Goal: Use online tool/utility: Utilize a website feature to perform a specific function

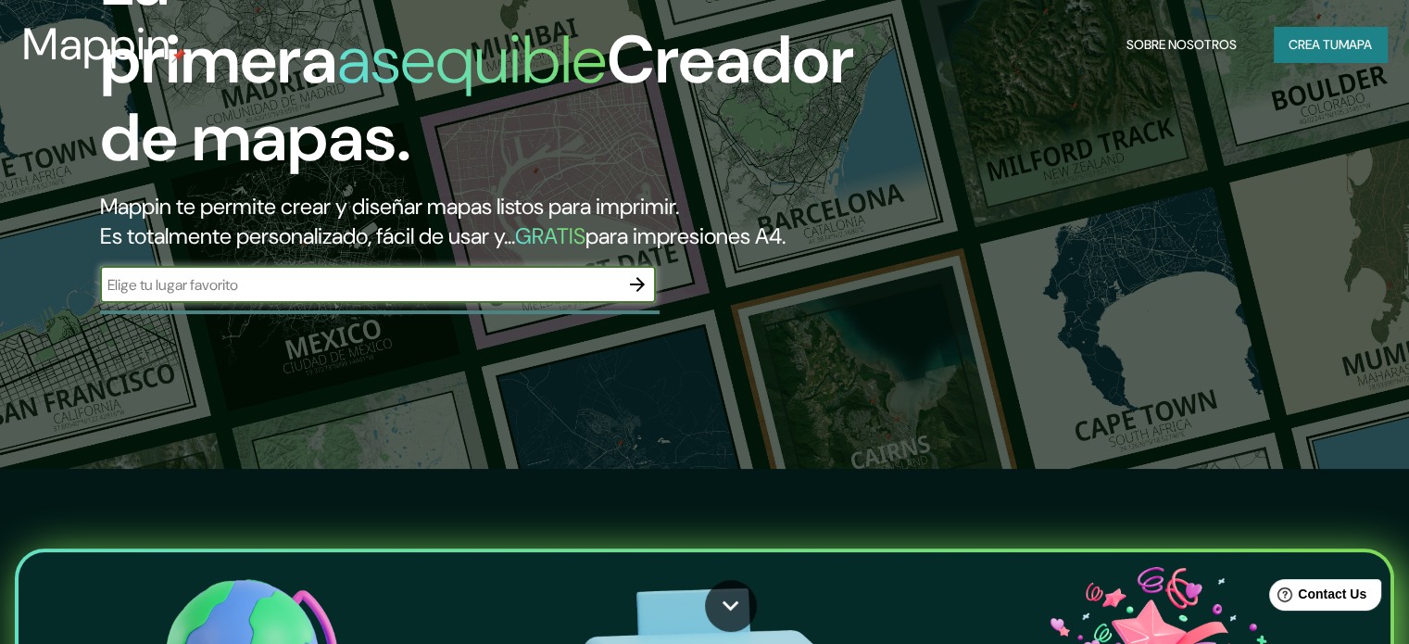
scroll to position [185, 0]
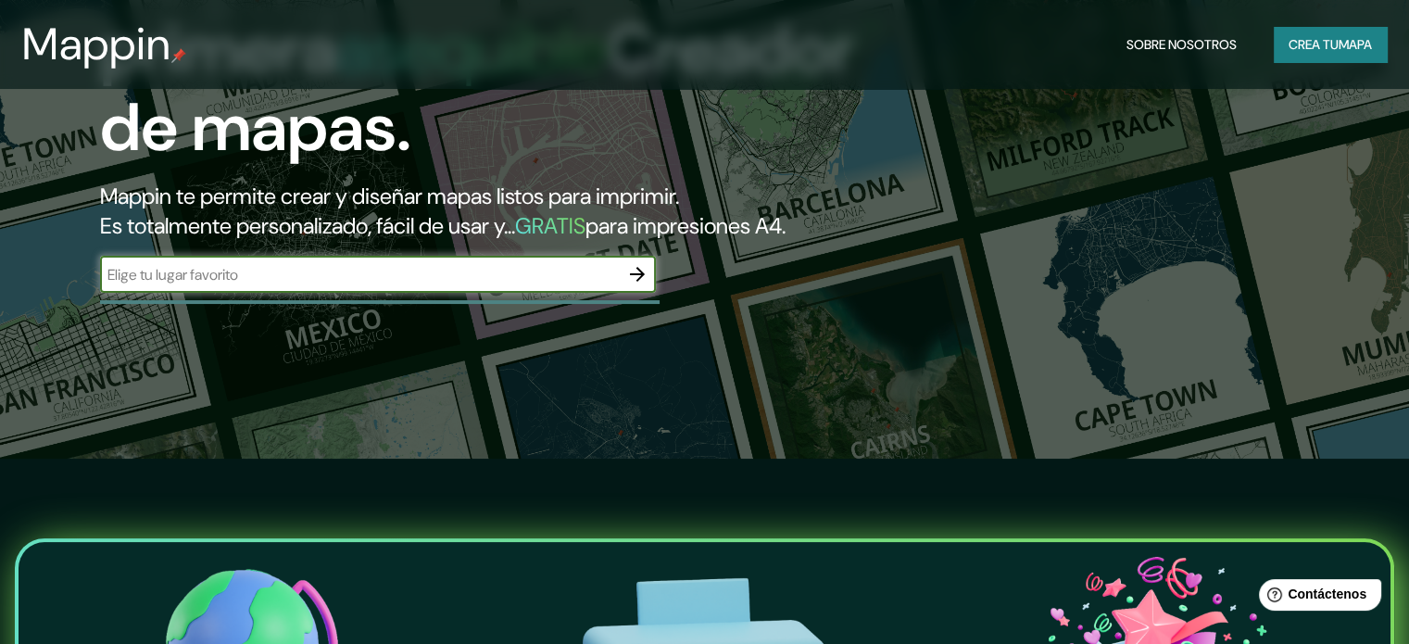
click at [1338, 35] on font "mapa" at bounding box center [1354, 44] width 33 height 24
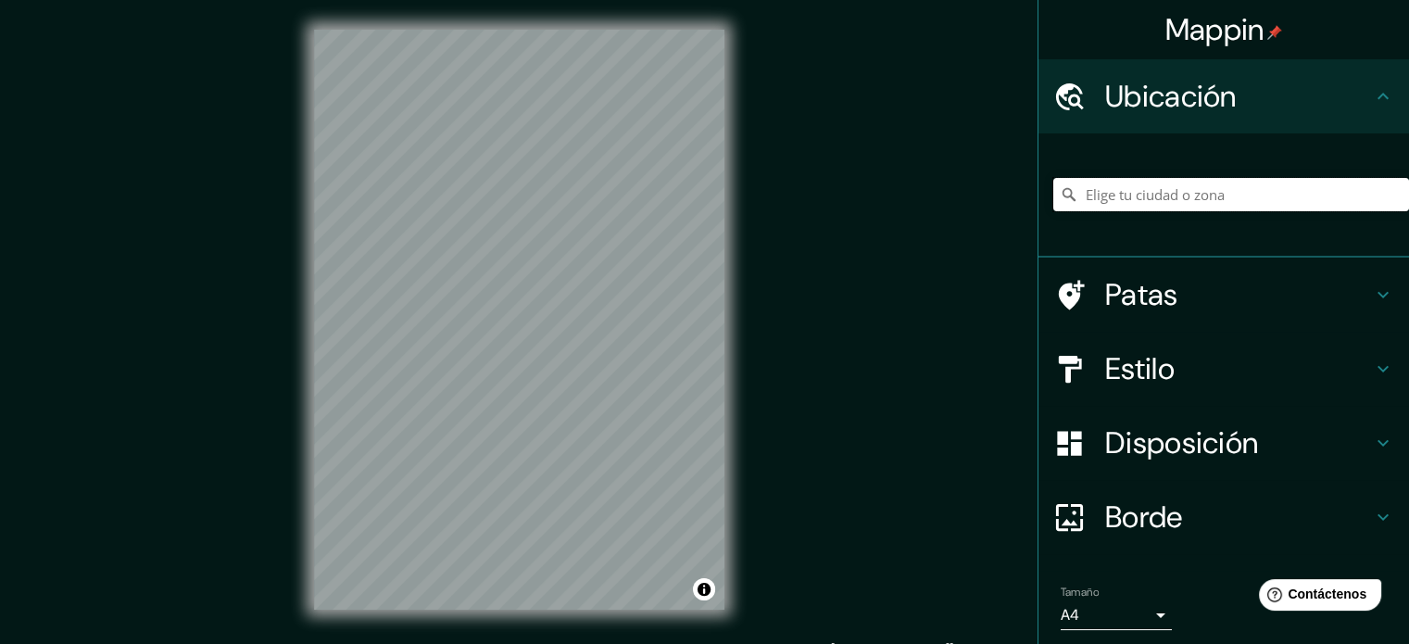
click at [1145, 188] on input "Elige tu ciudad o zona" at bounding box center [1231, 194] width 356 height 33
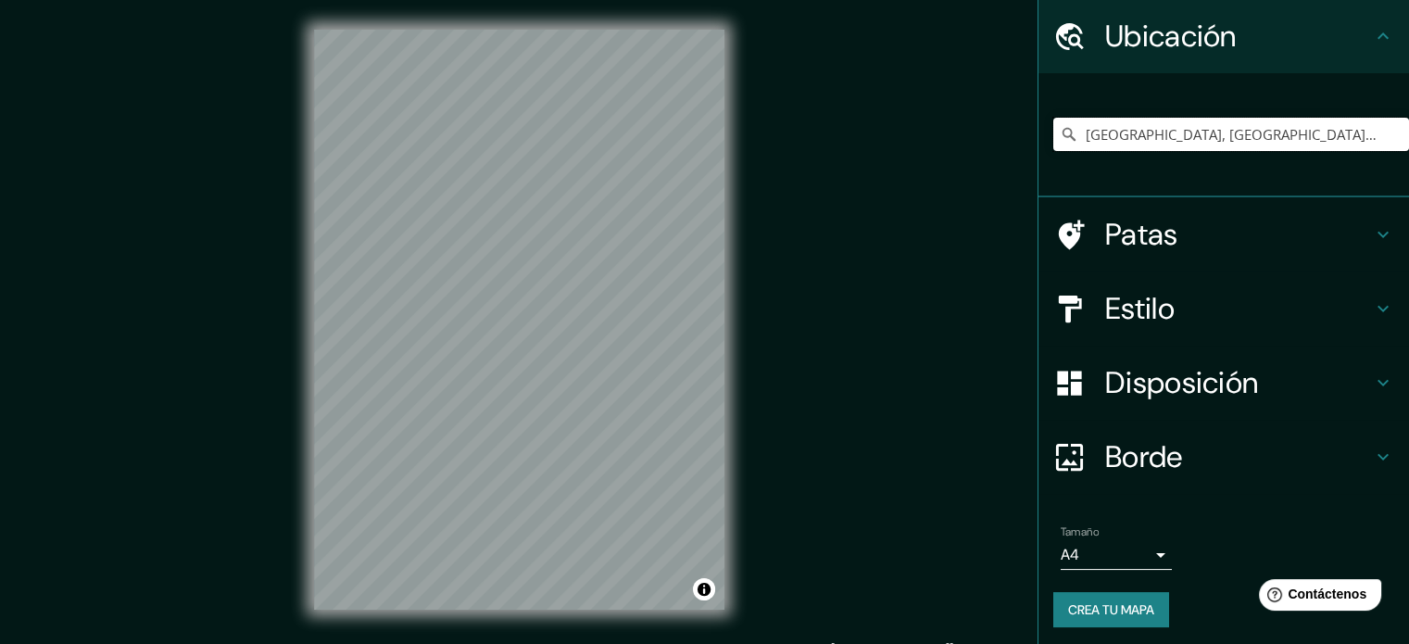
scroll to position [64, 0]
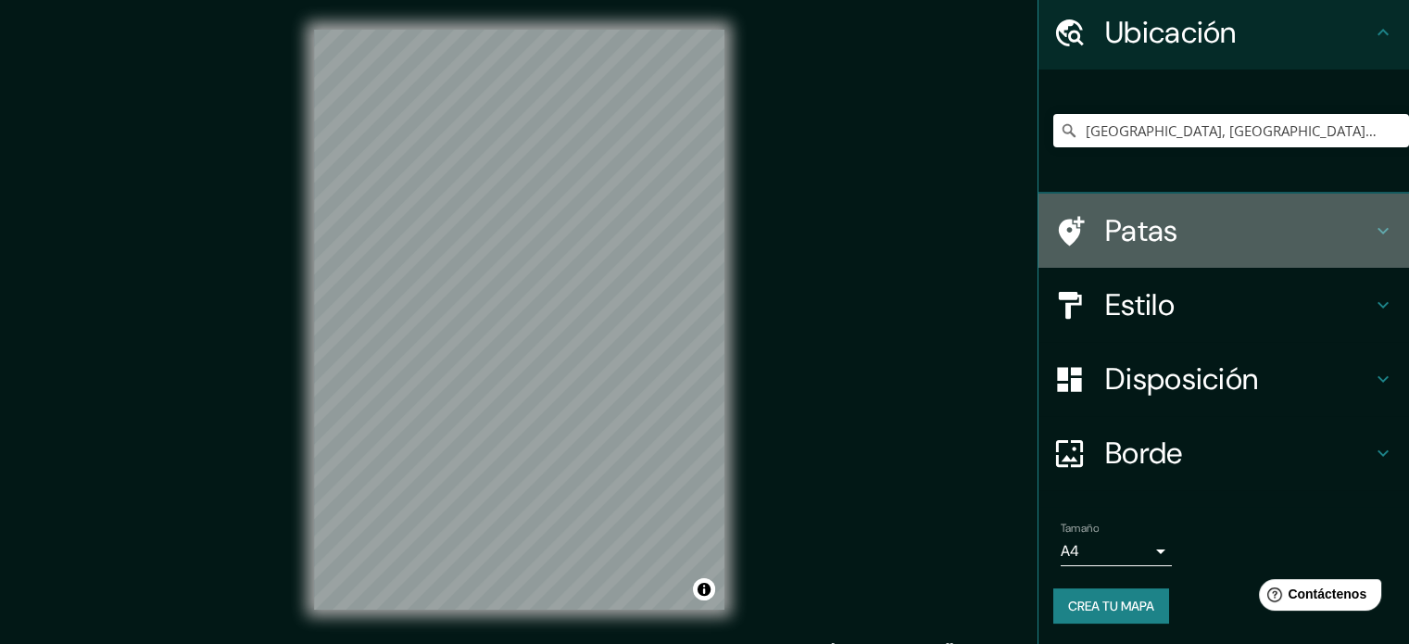
click at [1161, 208] on div "Patas" at bounding box center [1223, 231] width 370 height 74
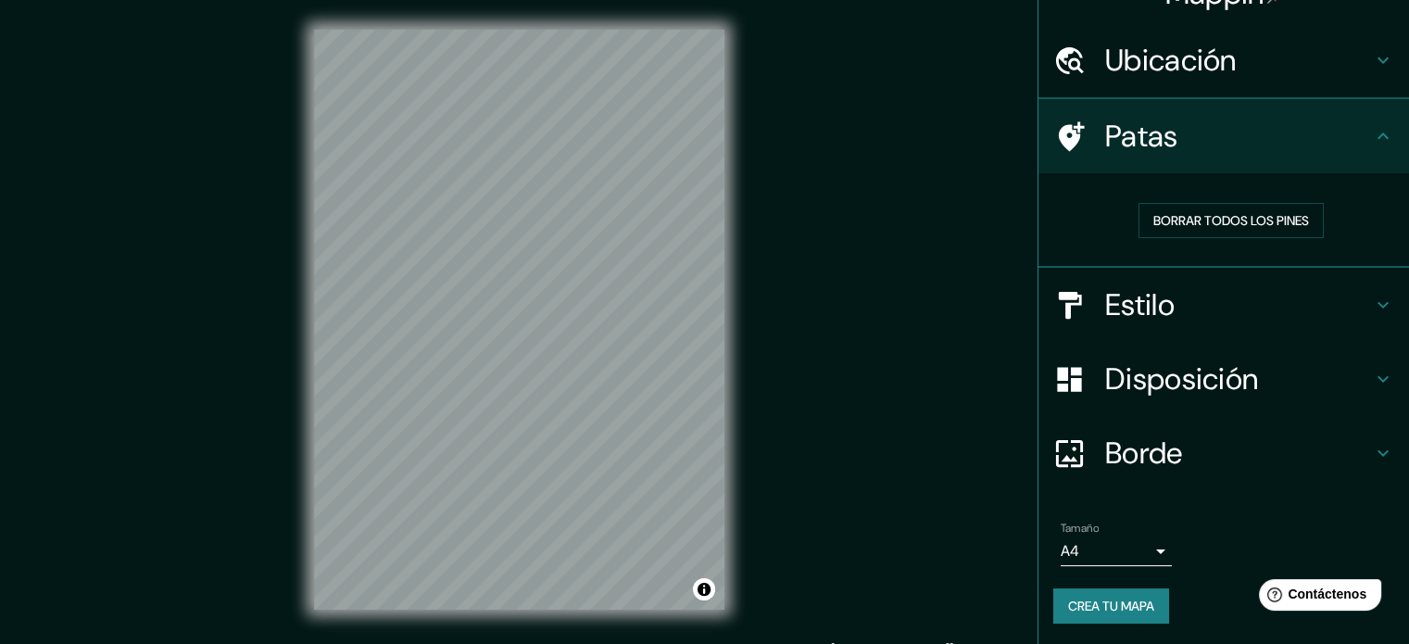
scroll to position [37, 0]
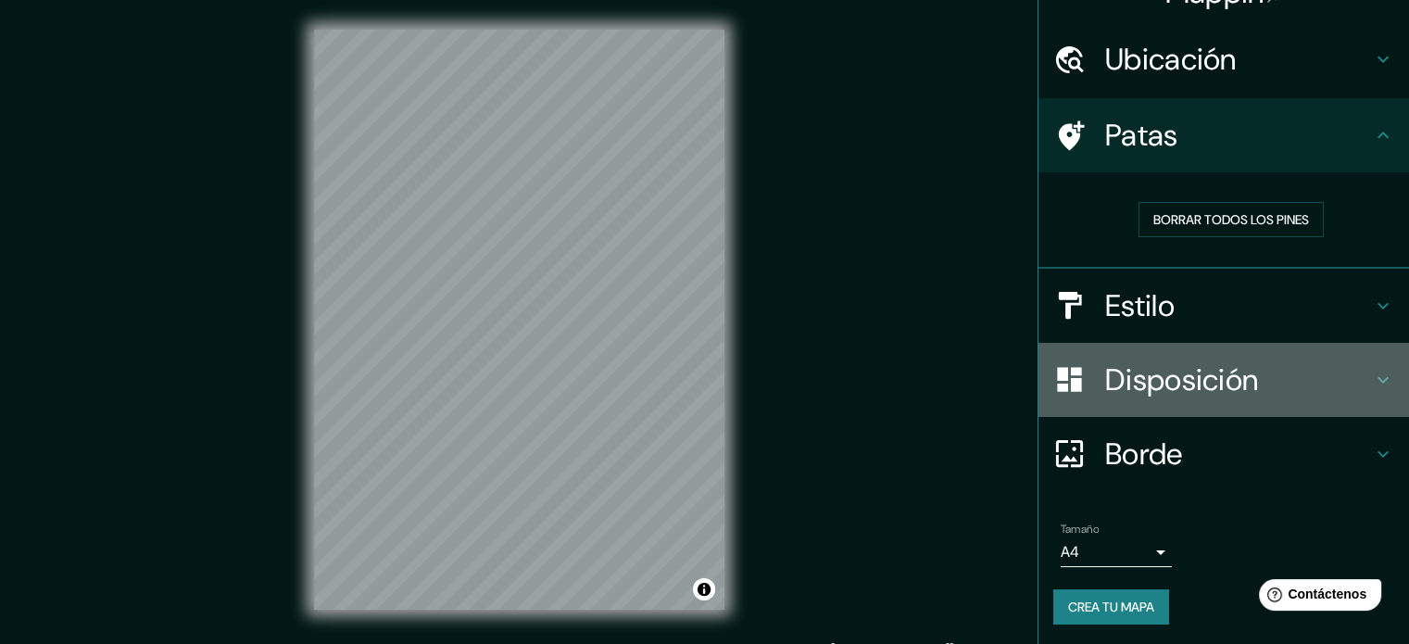
click at [1192, 393] on font "Disposición" at bounding box center [1181, 379] width 153 height 39
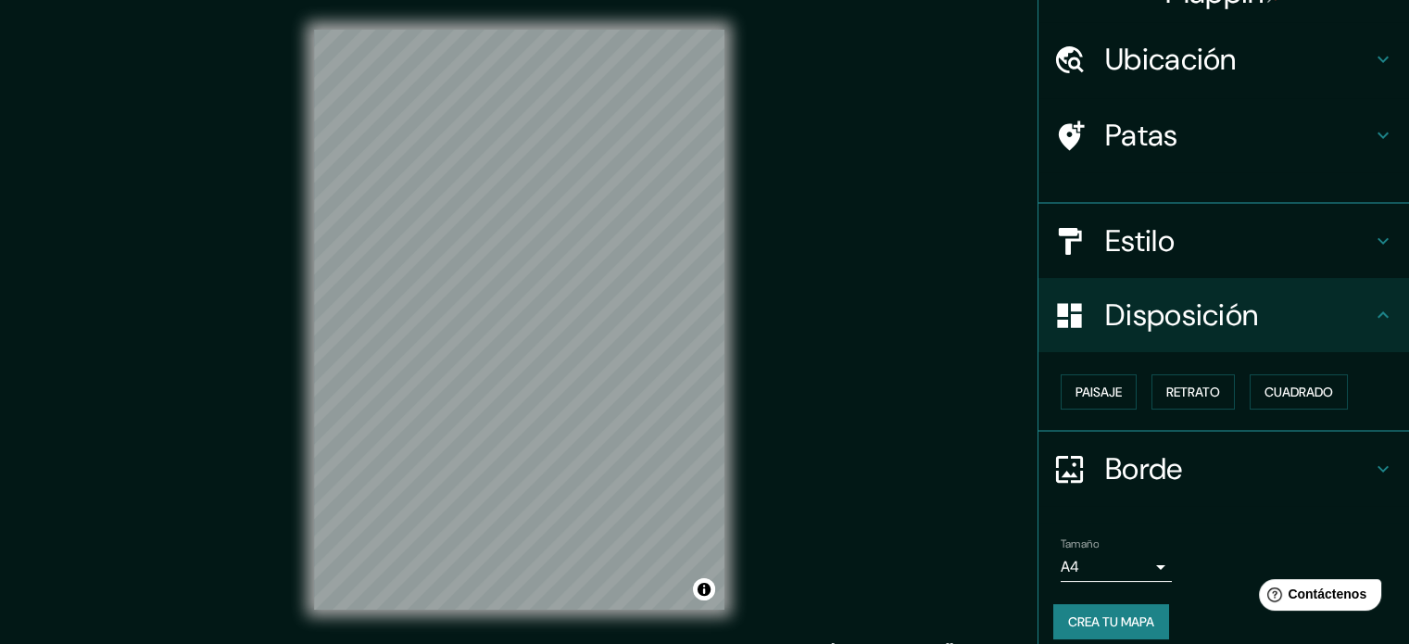
scroll to position [22, 0]
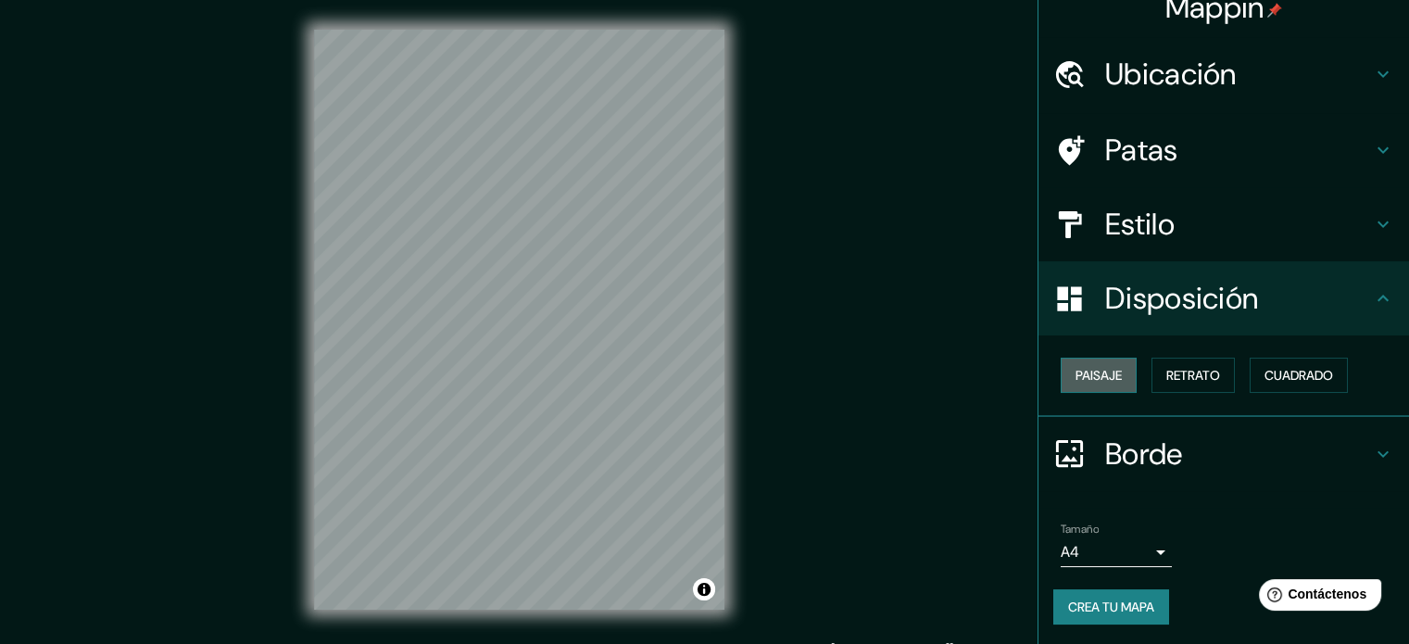
click at [1097, 378] on font "Paisaje" at bounding box center [1098, 375] width 46 height 17
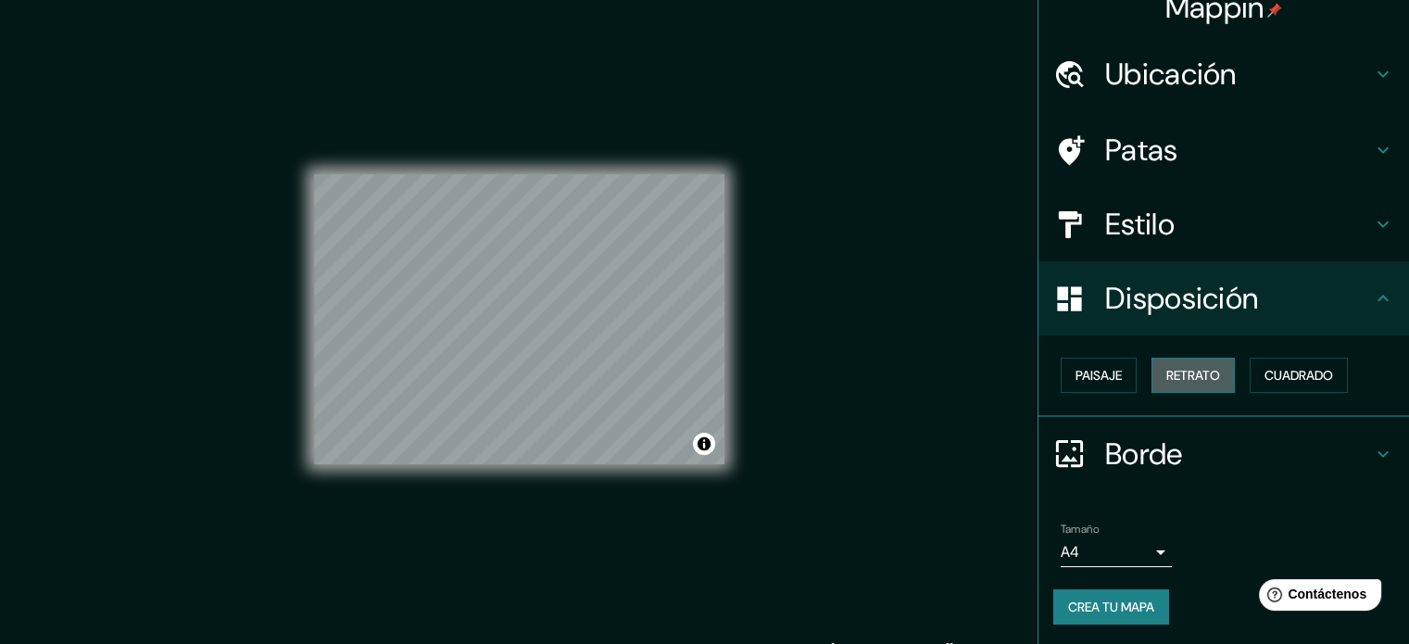
click at [1179, 381] on font "Retrato" at bounding box center [1193, 375] width 54 height 17
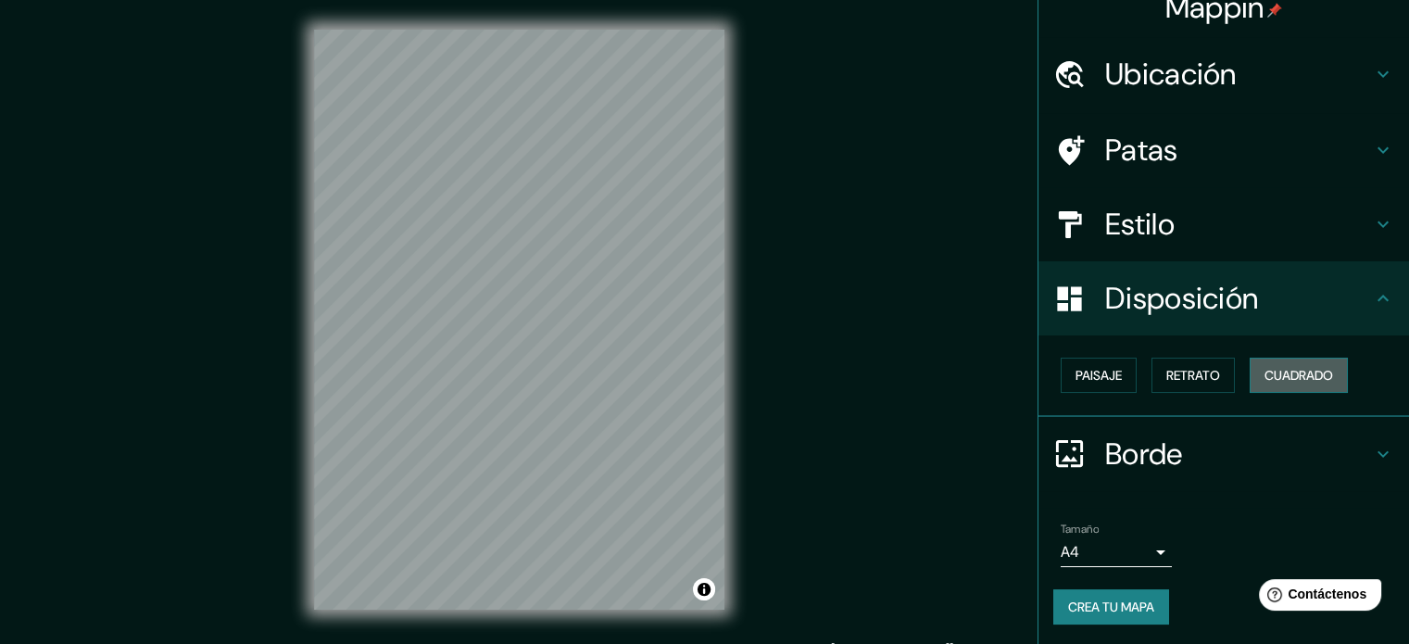
click at [1294, 371] on font "Cuadrado" at bounding box center [1298, 375] width 69 height 17
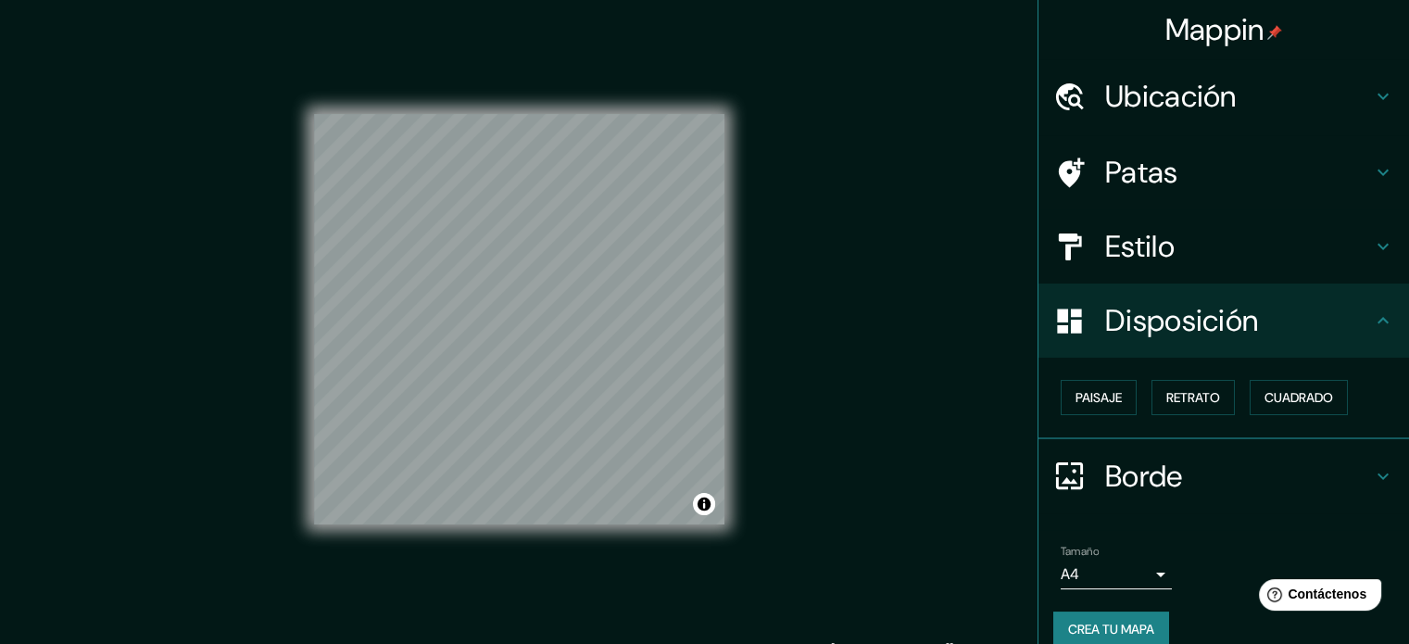
scroll to position [0, 0]
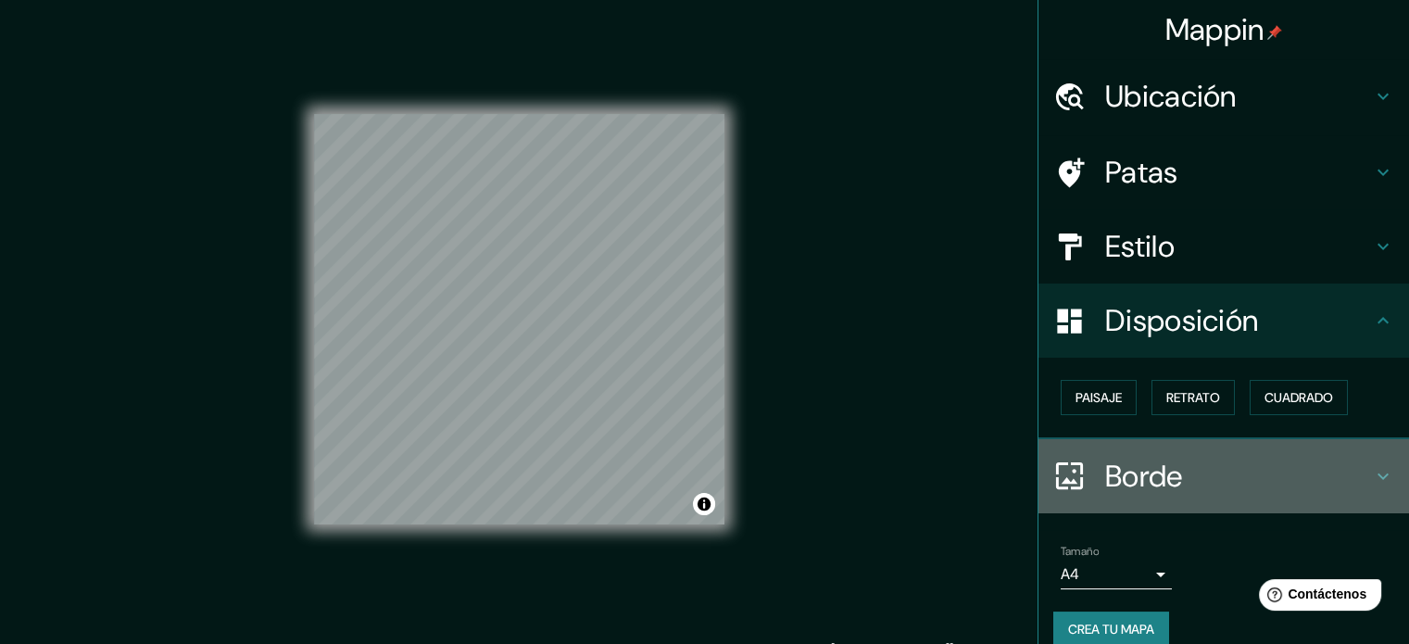
click at [1196, 479] on h4 "Borde" at bounding box center [1238, 476] width 267 height 37
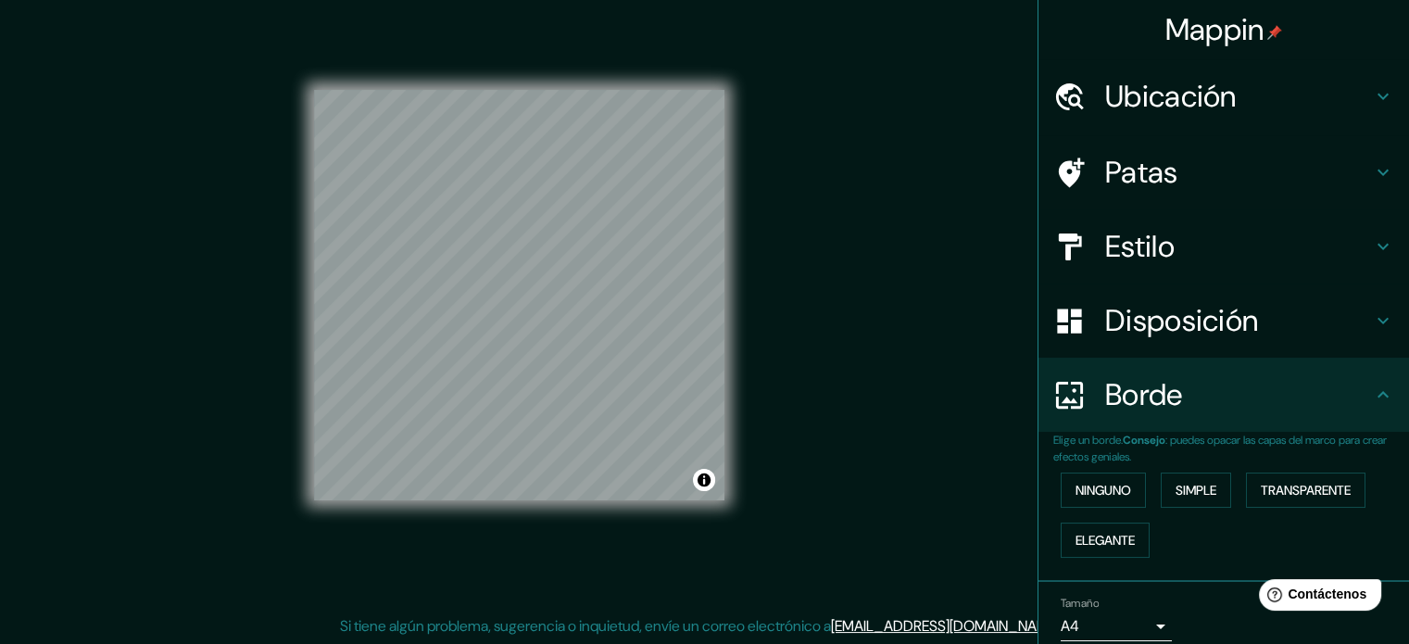
click at [1159, 93] on font "Ubicación" at bounding box center [1171, 96] width 132 height 39
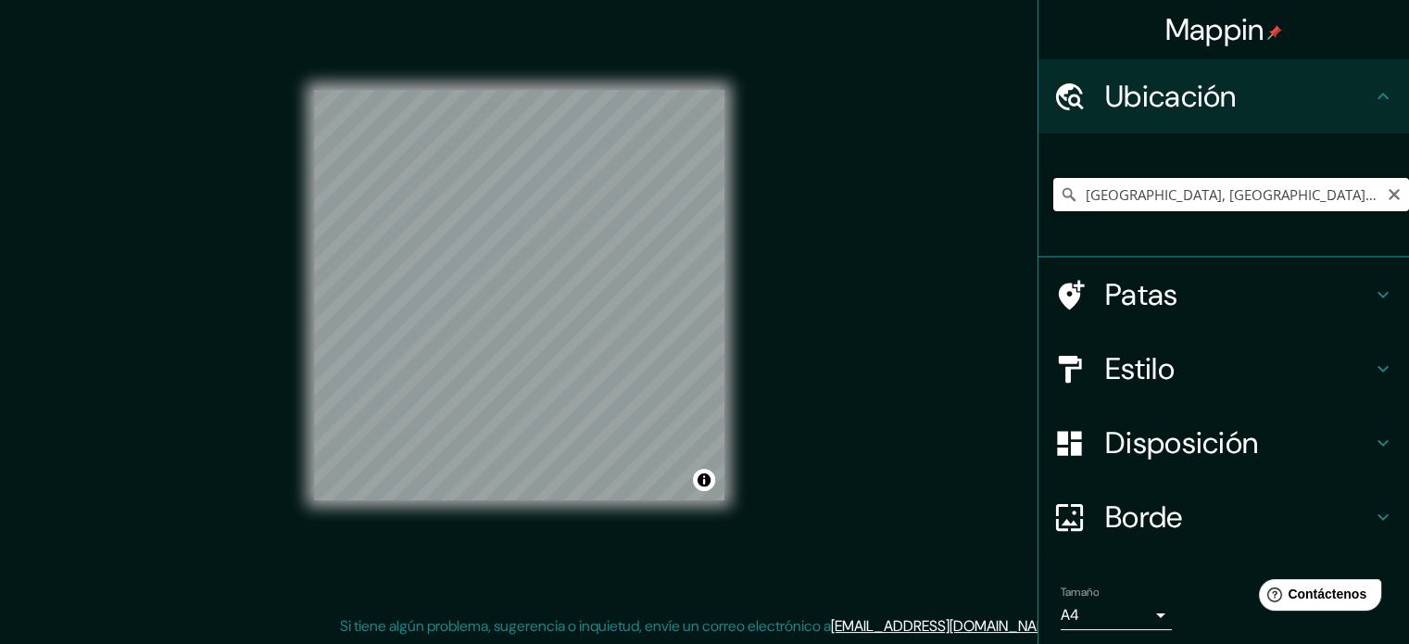
click at [1152, 191] on input "[GEOGRAPHIC_DATA], [GEOGRAPHIC_DATA], [GEOGRAPHIC_DATA]" at bounding box center [1231, 194] width 356 height 33
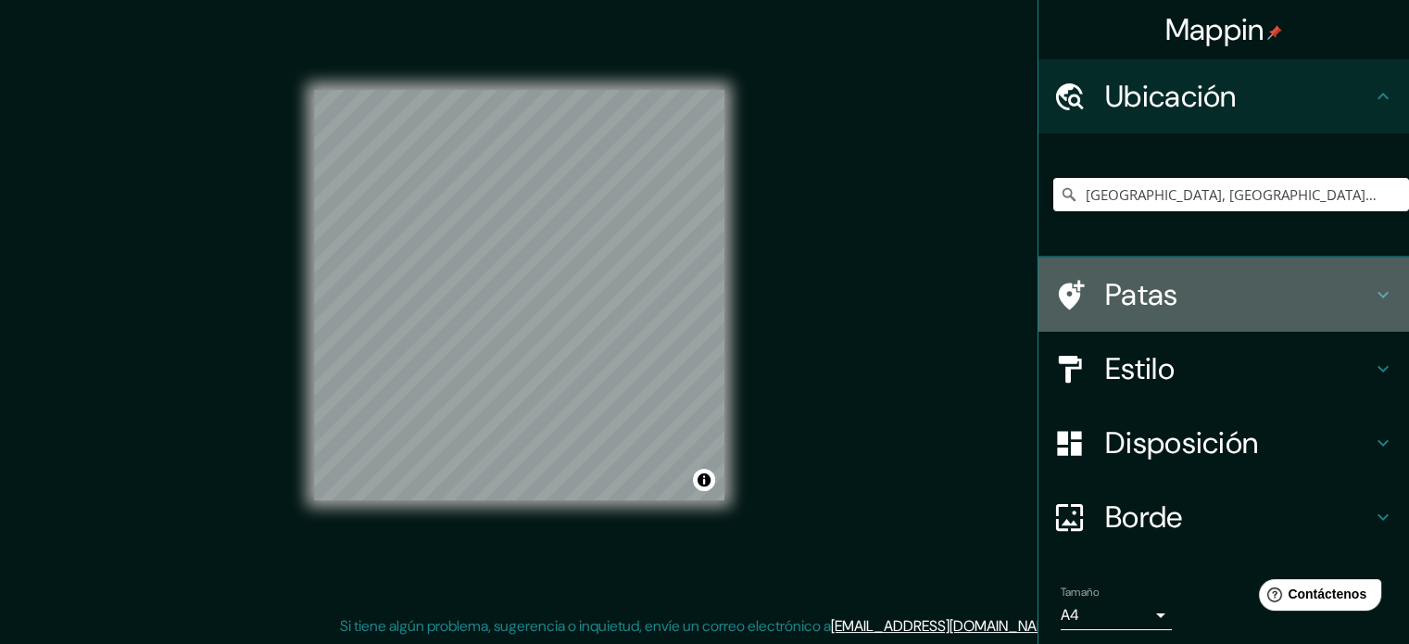
click at [1268, 292] on h4 "Patas" at bounding box center [1238, 294] width 267 height 37
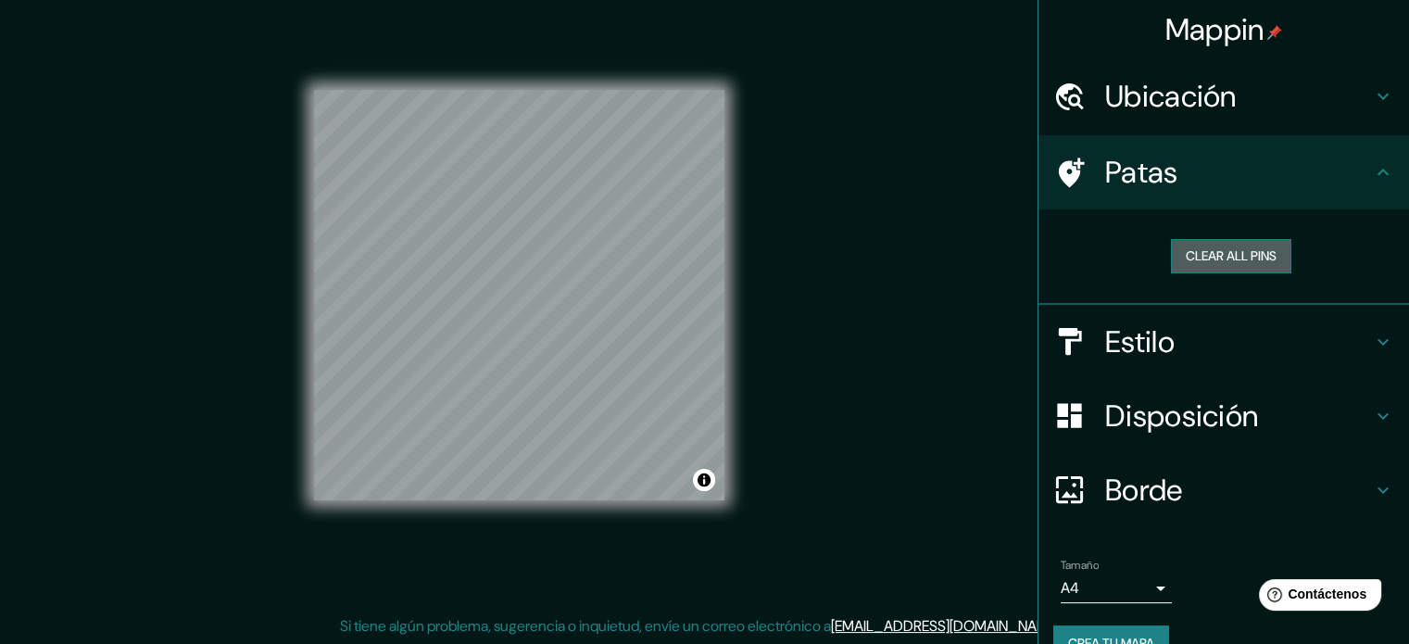
click at [1219, 258] on button "Clear all pins" at bounding box center [1231, 256] width 120 height 34
click at [1200, 258] on button "Clear all pins" at bounding box center [1231, 256] width 120 height 34
click at [1180, 347] on h4 "Estilo" at bounding box center [1238, 341] width 267 height 37
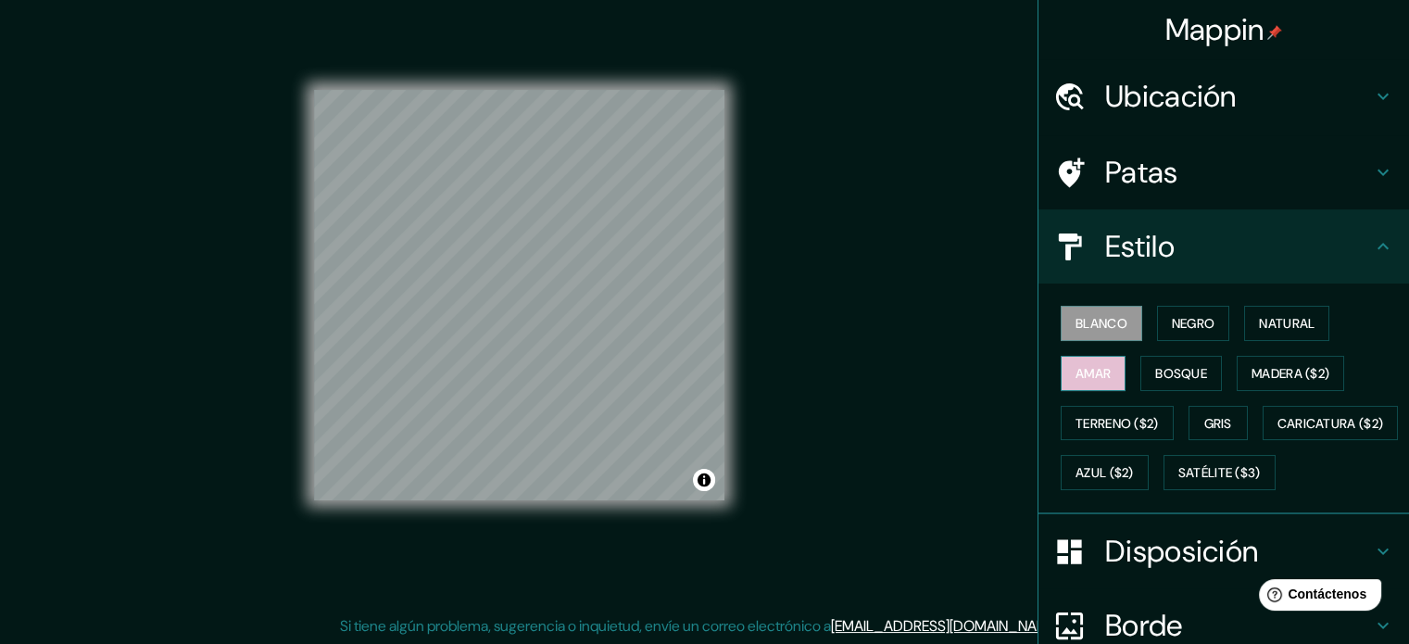
click at [1075, 361] on font "Amar" at bounding box center [1092, 373] width 35 height 24
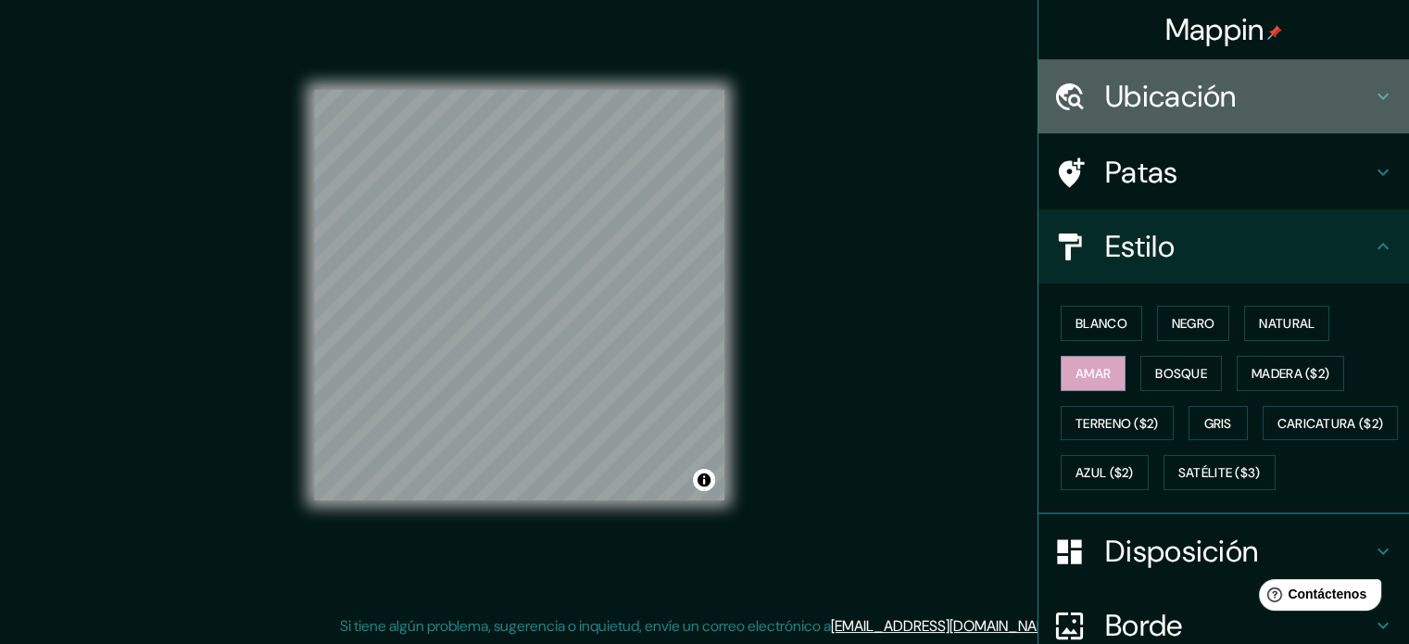
click at [1321, 94] on h4 "Ubicación" at bounding box center [1238, 96] width 267 height 37
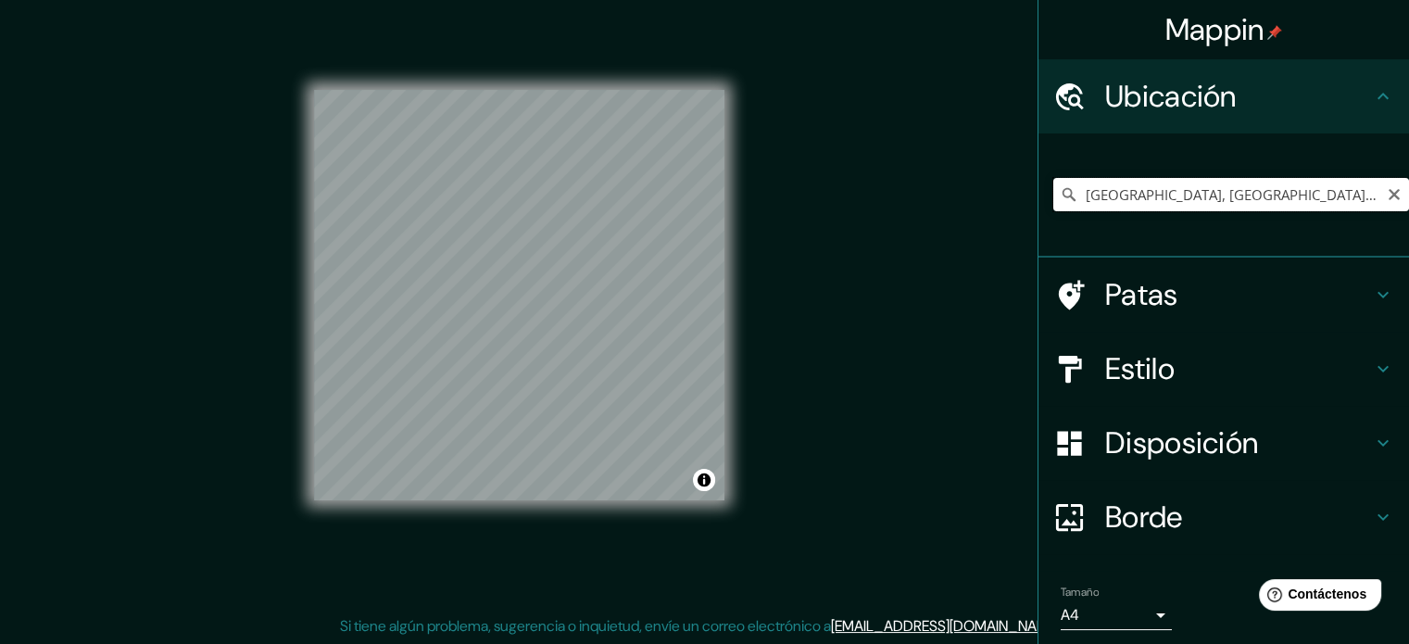
click at [1258, 185] on input "[GEOGRAPHIC_DATA], [GEOGRAPHIC_DATA], [GEOGRAPHIC_DATA]" at bounding box center [1231, 194] width 356 height 33
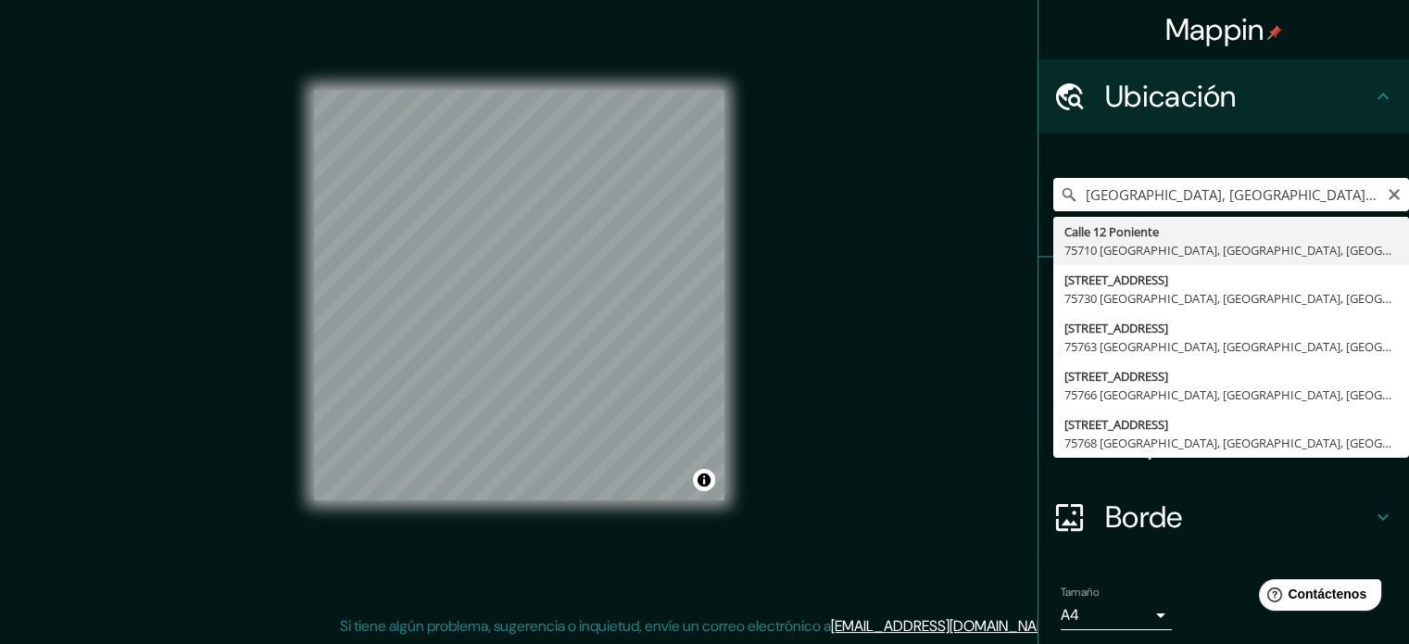
type input "[STREET_ADDRESS]"
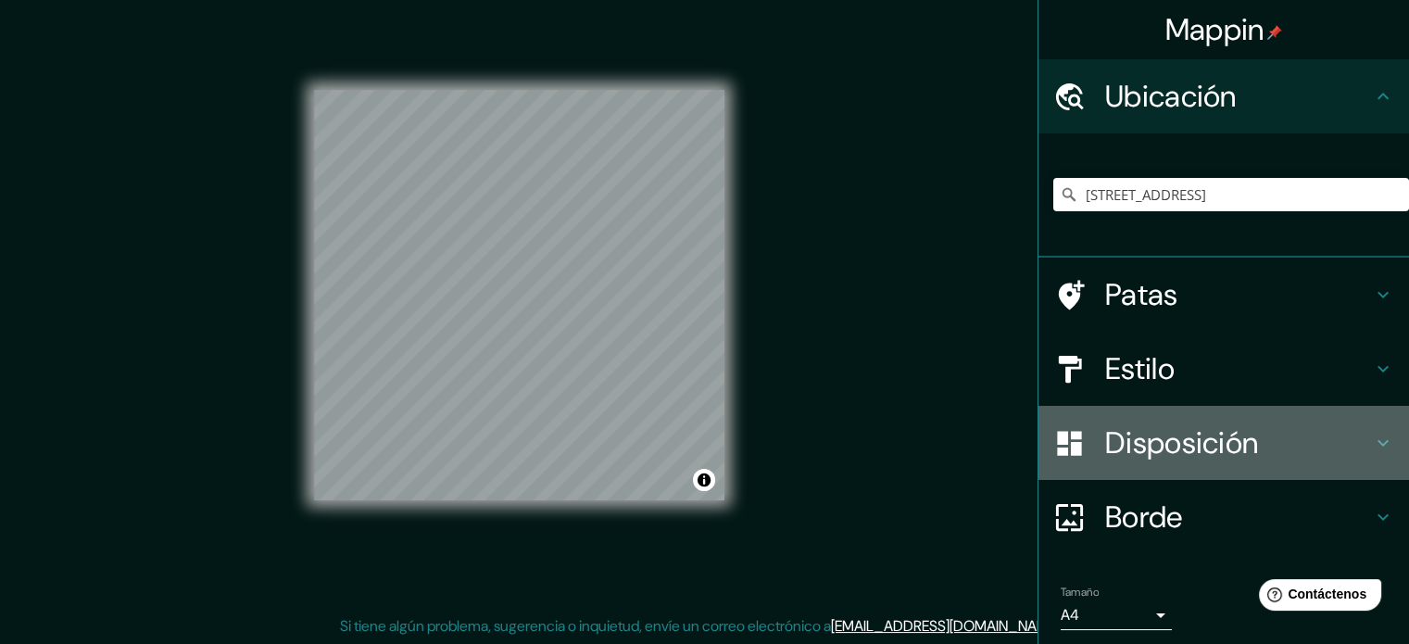
click at [1189, 440] on font "Disposición" at bounding box center [1181, 442] width 153 height 39
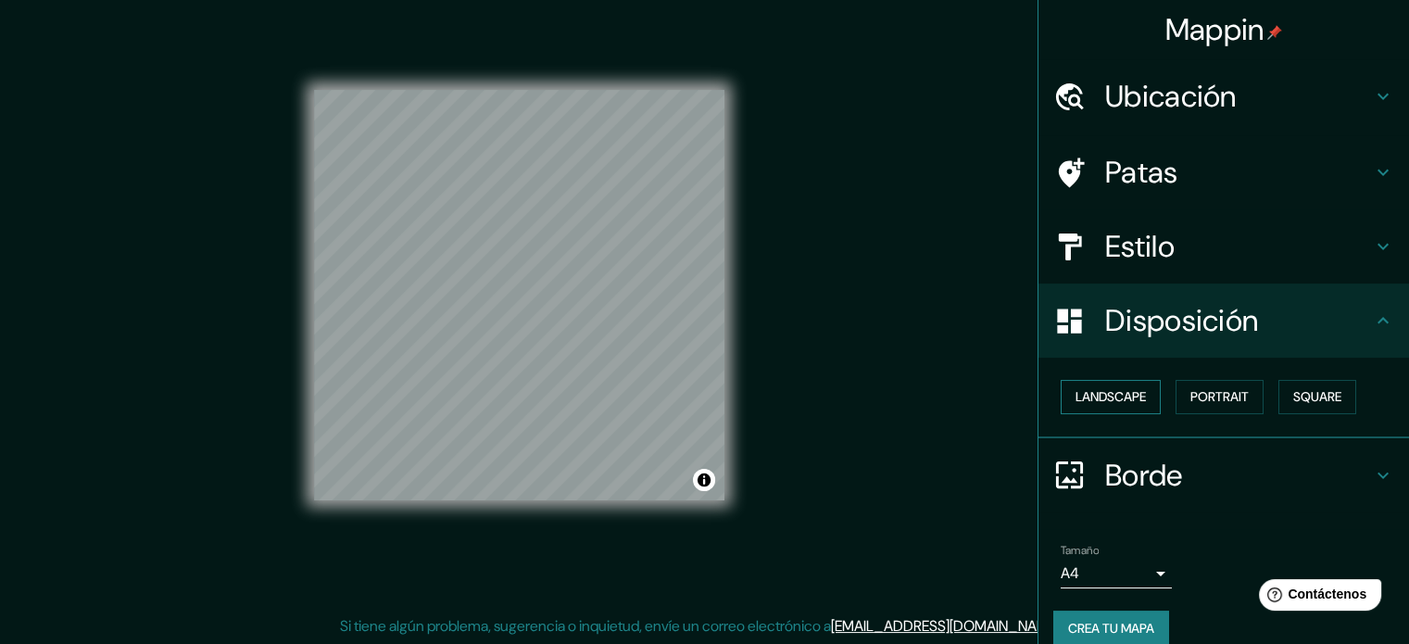
click at [1091, 396] on button "Landscape" at bounding box center [1111, 397] width 100 height 34
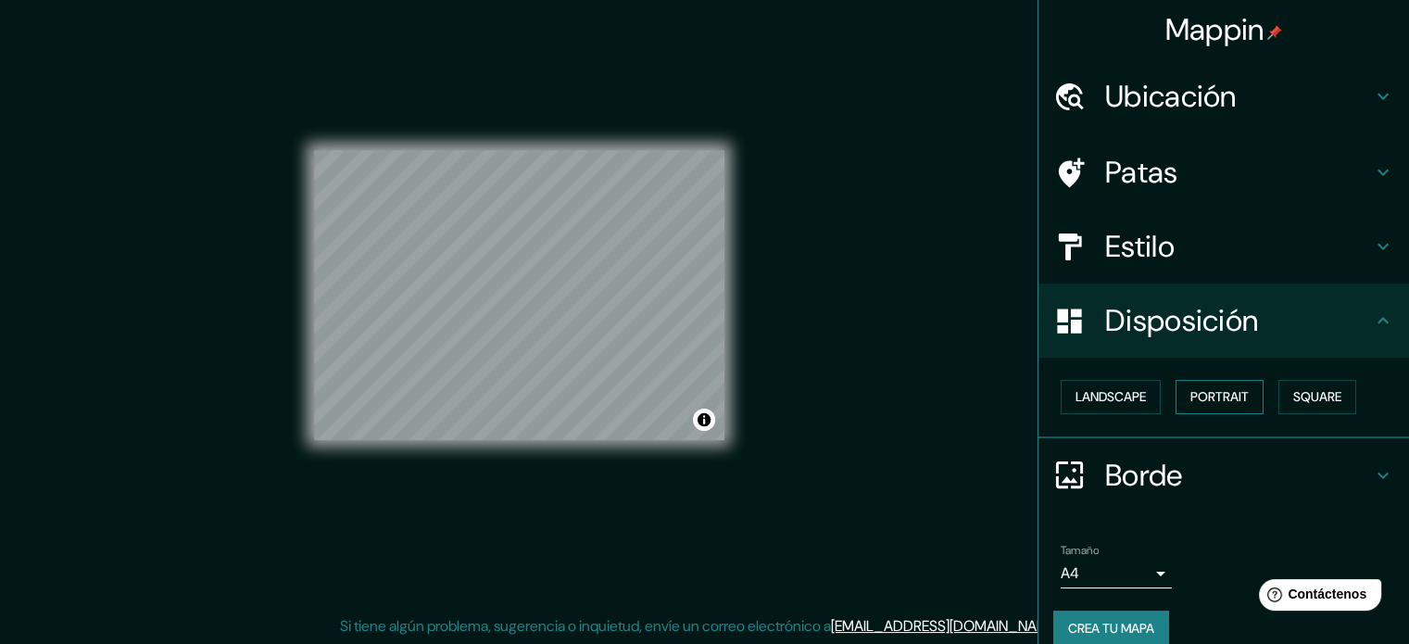
click at [1205, 398] on button "Portrait" at bounding box center [1219, 397] width 88 height 34
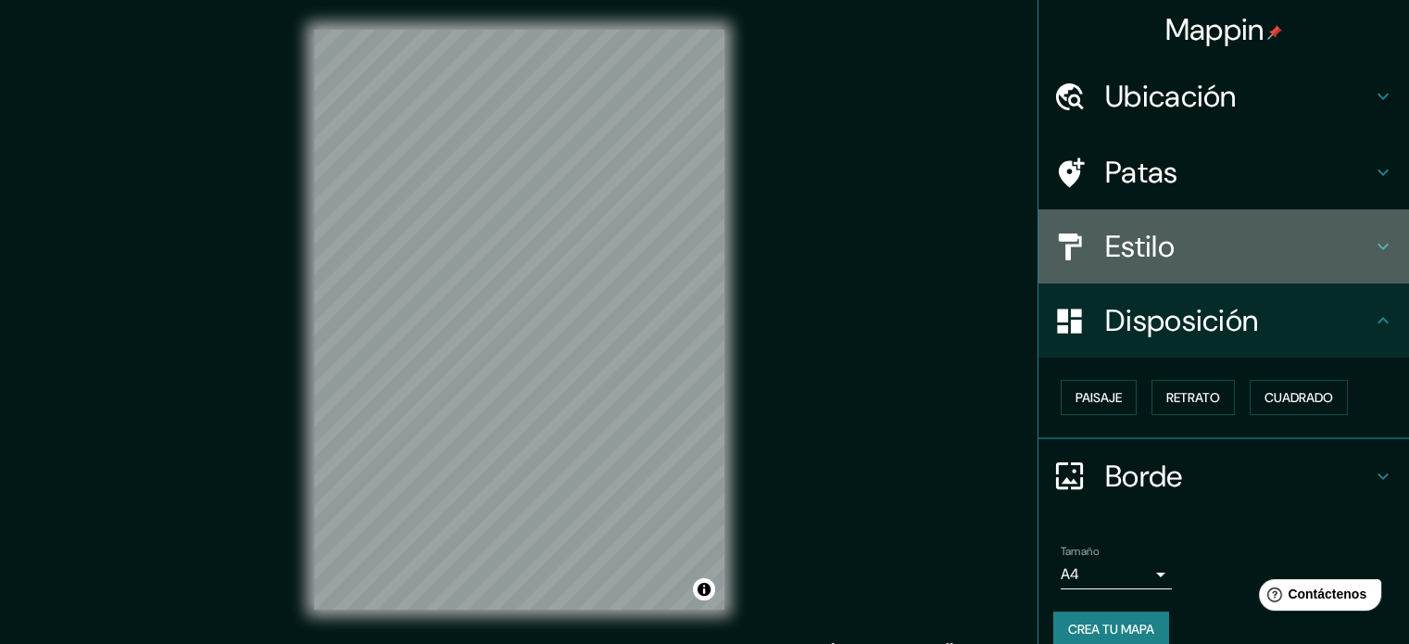
click at [1195, 236] on h4 "Estilo" at bounding box center [1238, 246] width 267 height 37
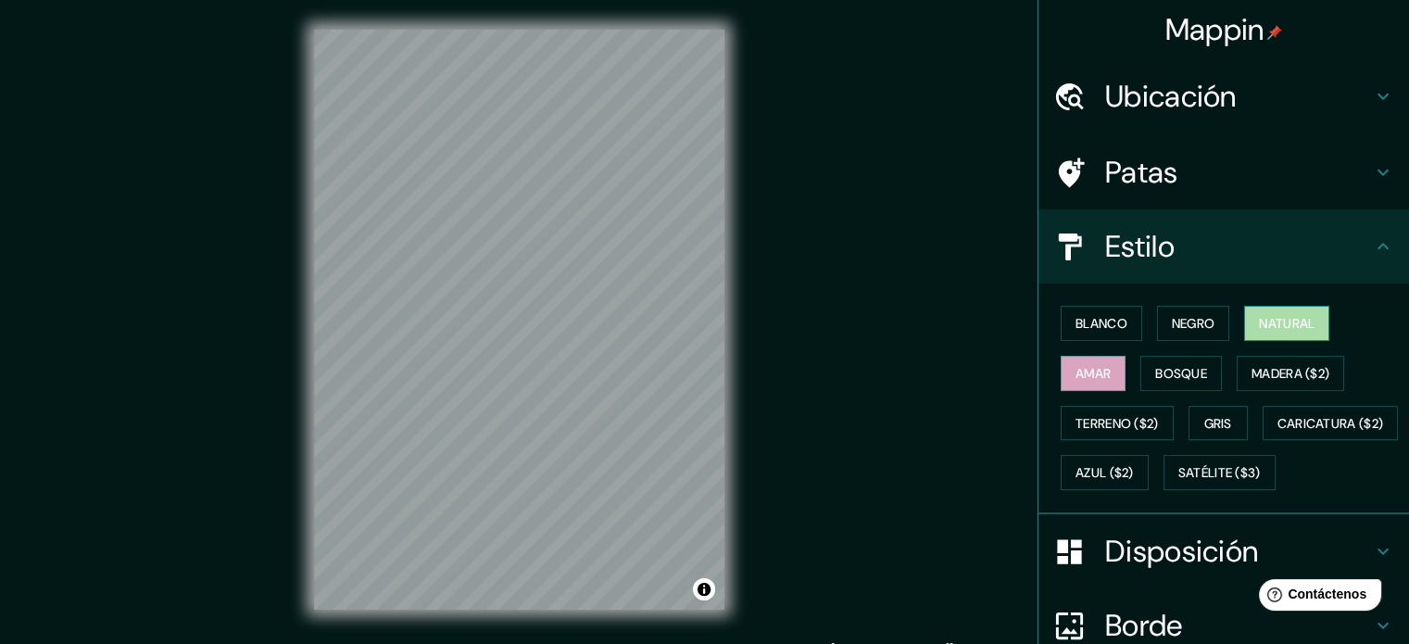
click at [1288, 320] on font "Natural" at bounding box center [1287, 323] width 56 height 17
click at [1100, 376] on button "Amar" at bounding box center [1093, 373] width 65 height 35
